Goal: Entertainment & Leisure: Consume media (video, audio)

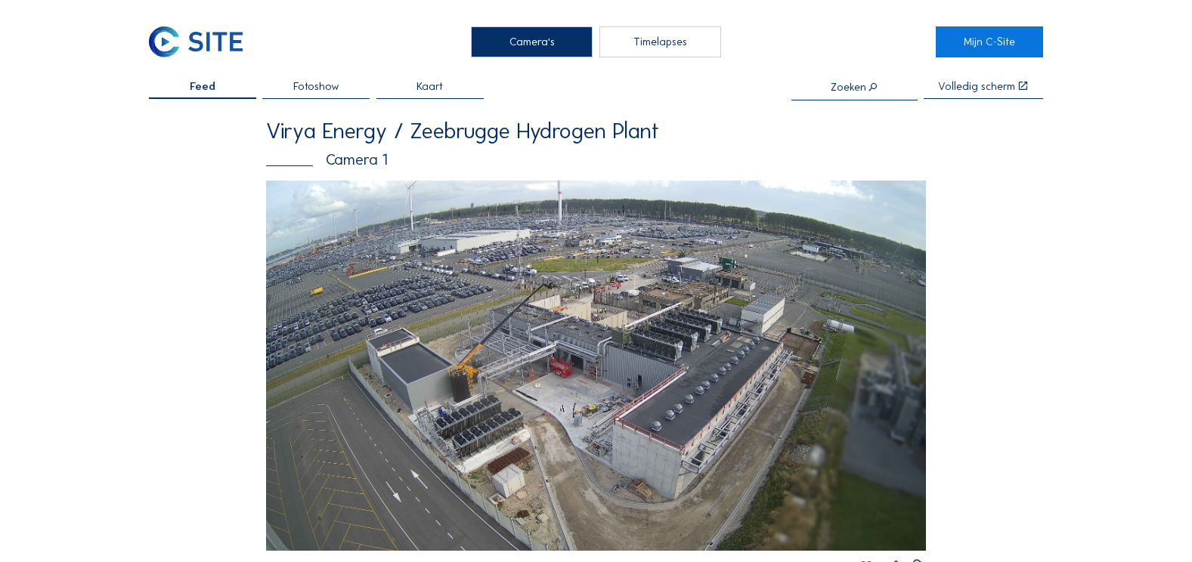
click at [741, 297] on img at bounding box center [595, 366] width 659 height 371
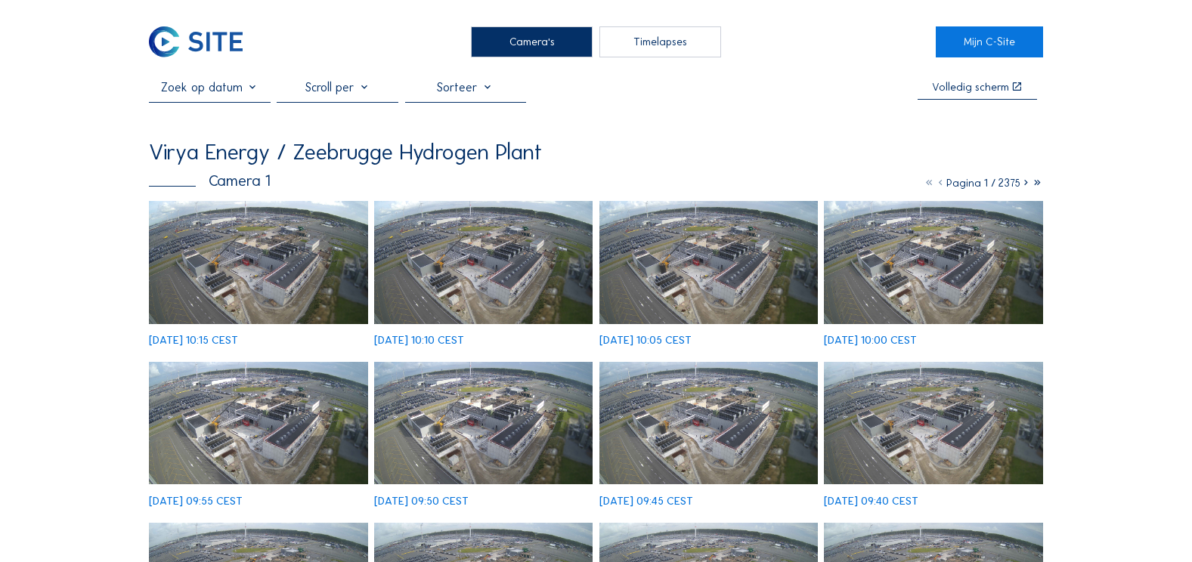
click at [210, 265] on img at bounding box center [258, 262] width 219 height 123
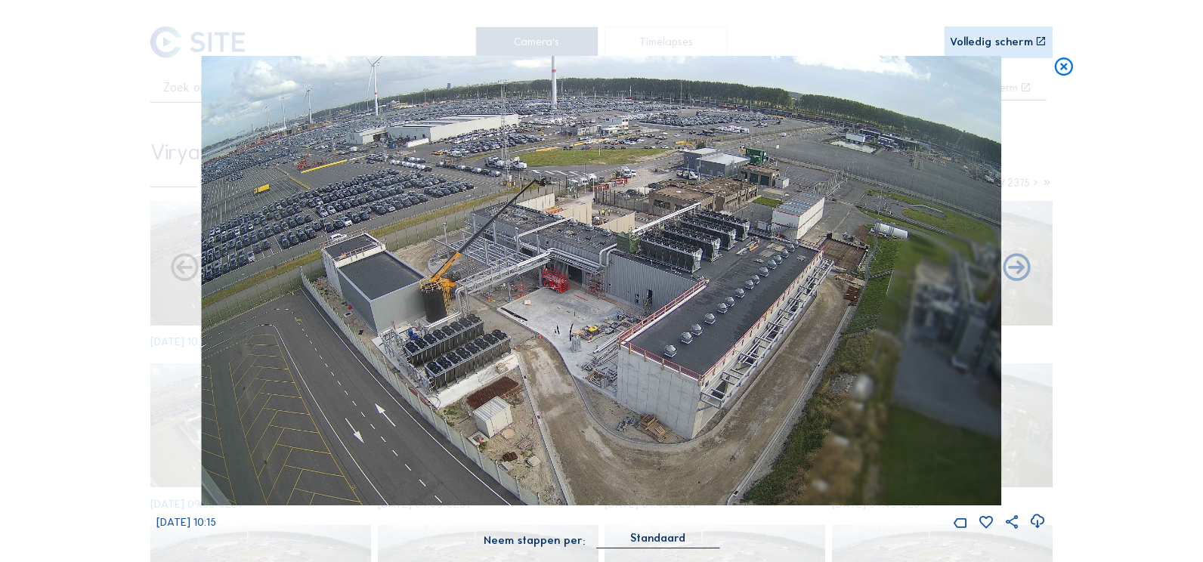
click at [988, 42] on div "Volledig scherm" at bounding box center [991, 41] width 83 height 11
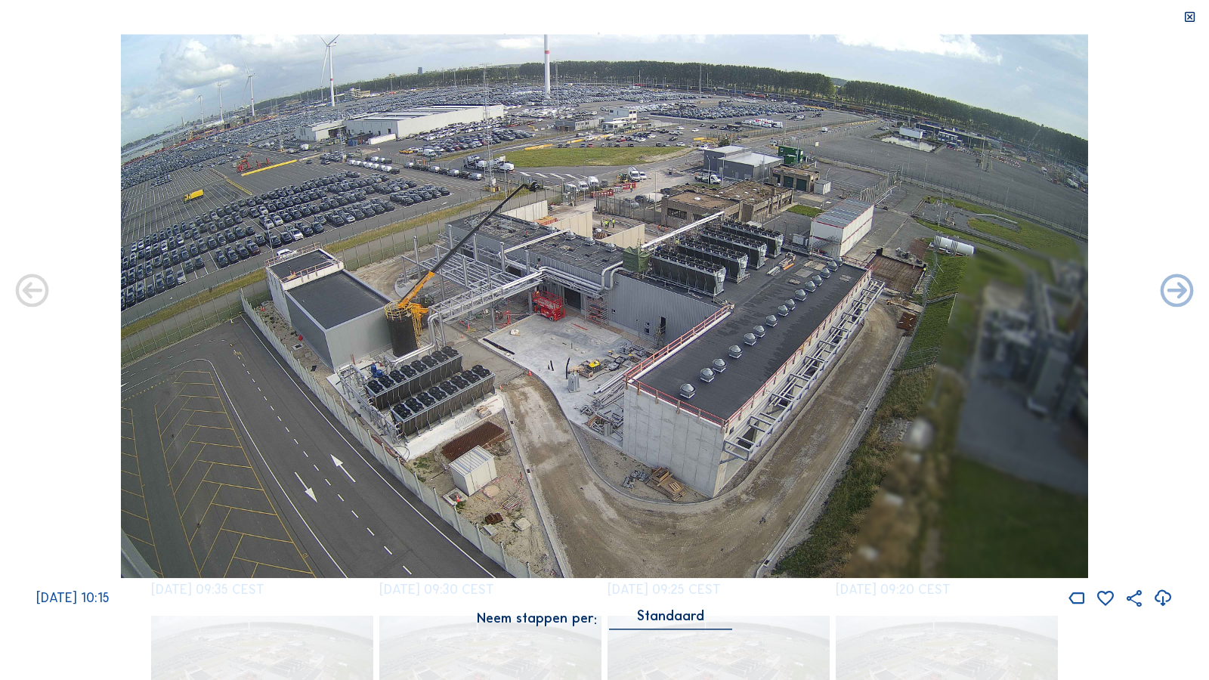
click at [1184, 15] on icon at bounding box center [1191, 18] width 14 height 14
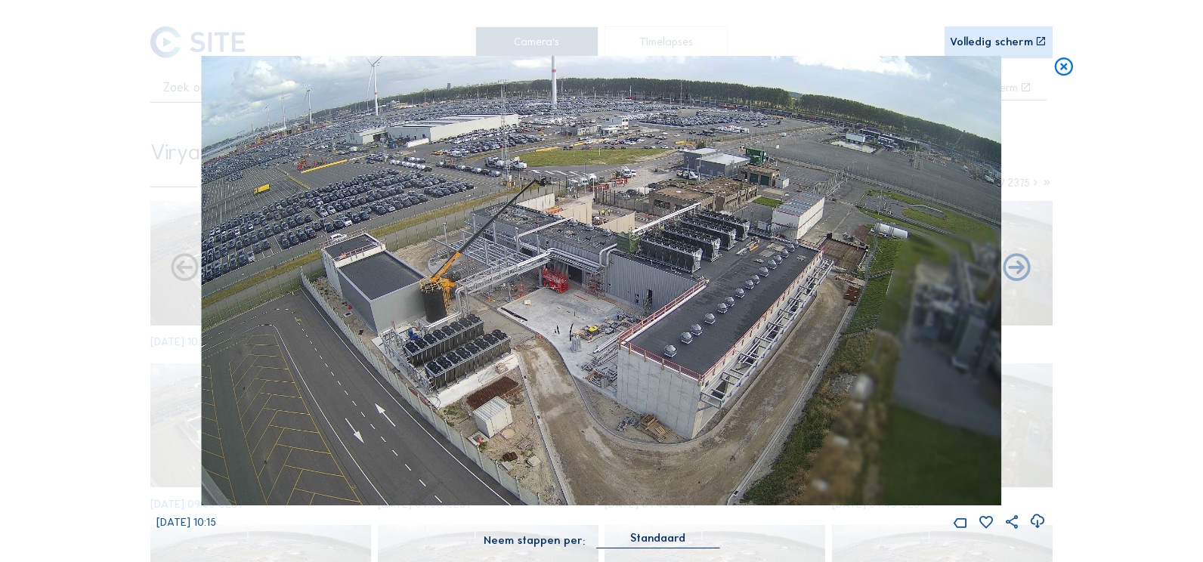
click at [1063, 74] on icon at bounding box center [1064, 67] width 22 height 23
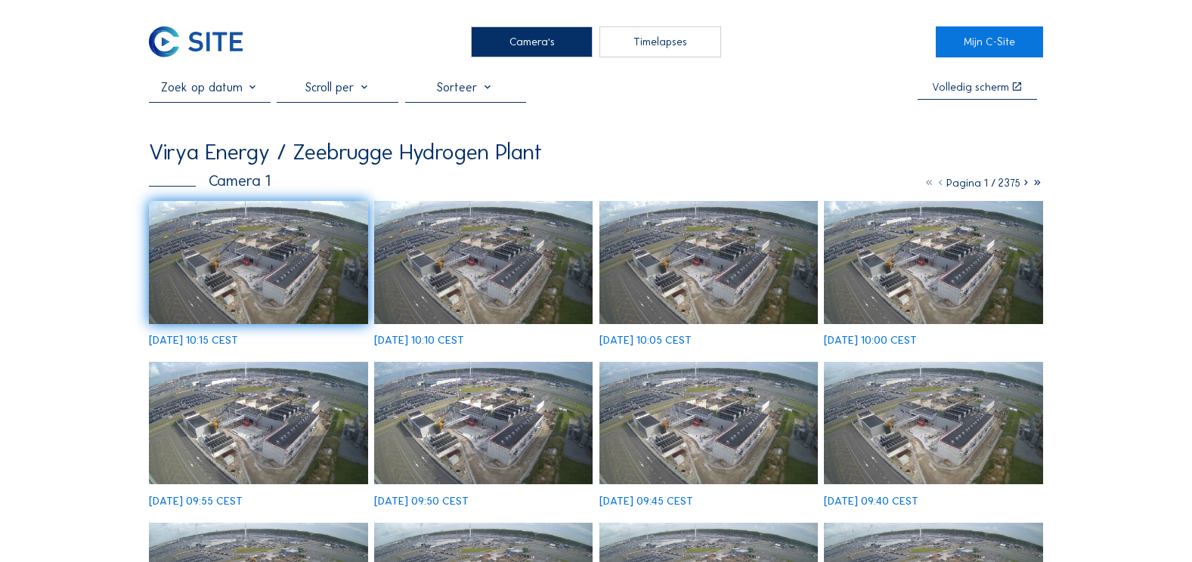
click at [296, 289] on img at bounding box center [258, 262] width 219 height 123
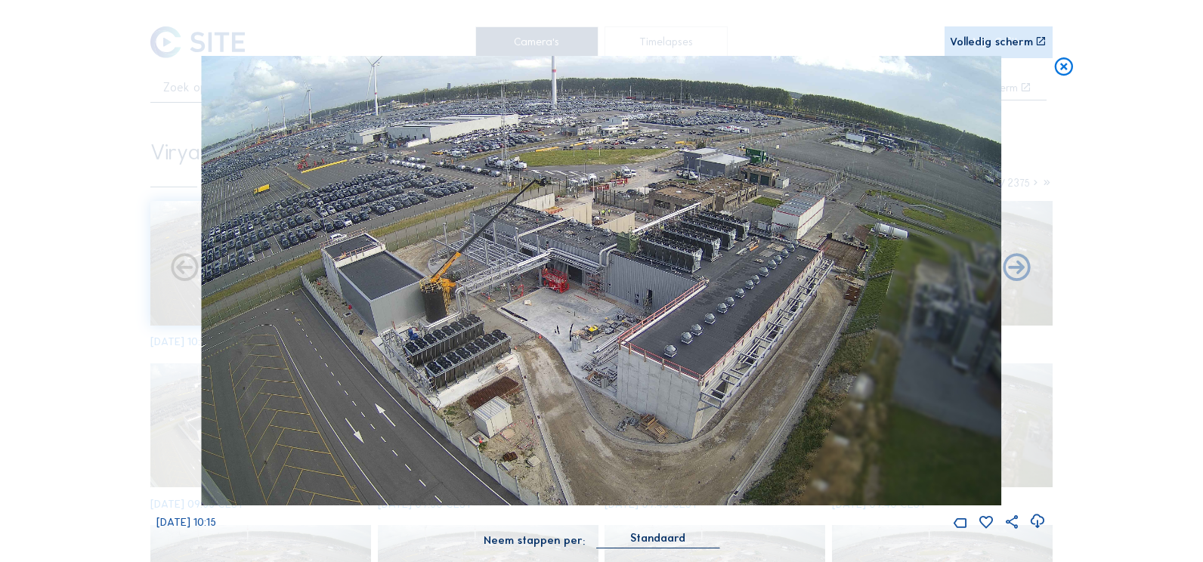
click at [1063, 79] on icon at bounding box center [1064, 67] width 22 height 23
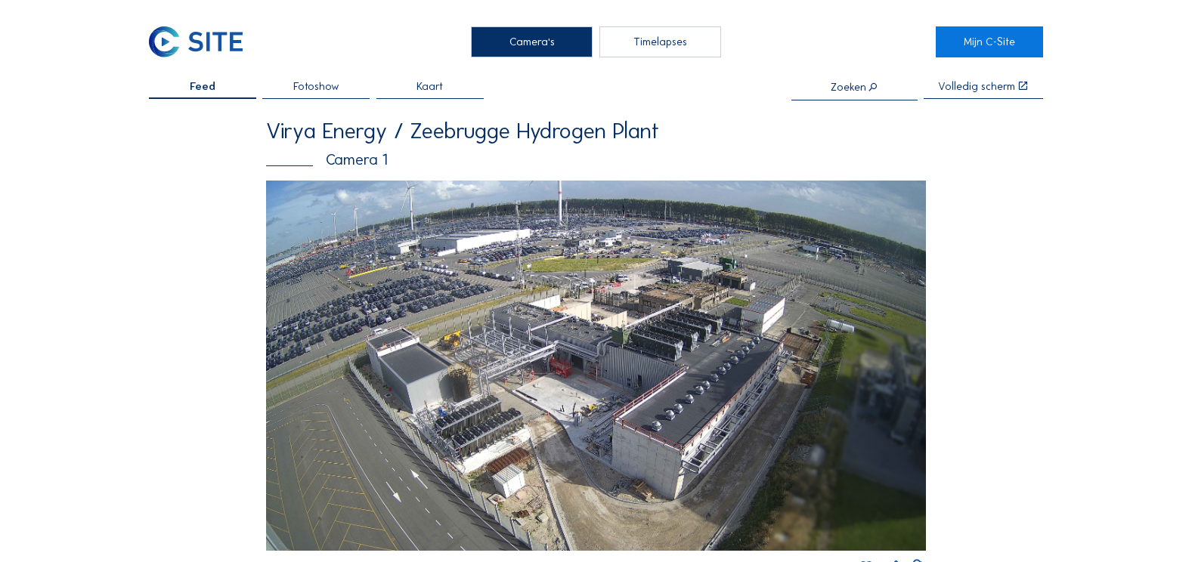
click at [536, 375] on img at bounding box center [595, 366] width 659 height 371
